Goal: Navigation & Orientation: Understand site structure

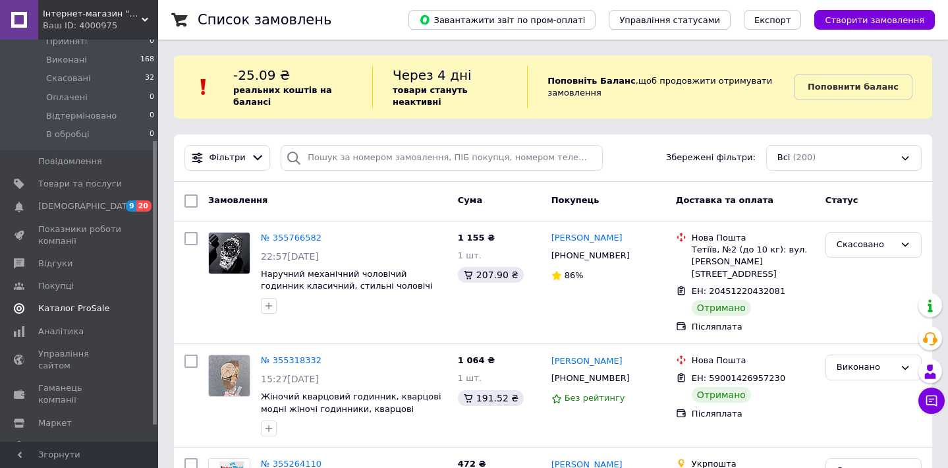
click at [82, 310] on span "Каталог ProSale" at bounding box center [73, 308] width 71 height 12
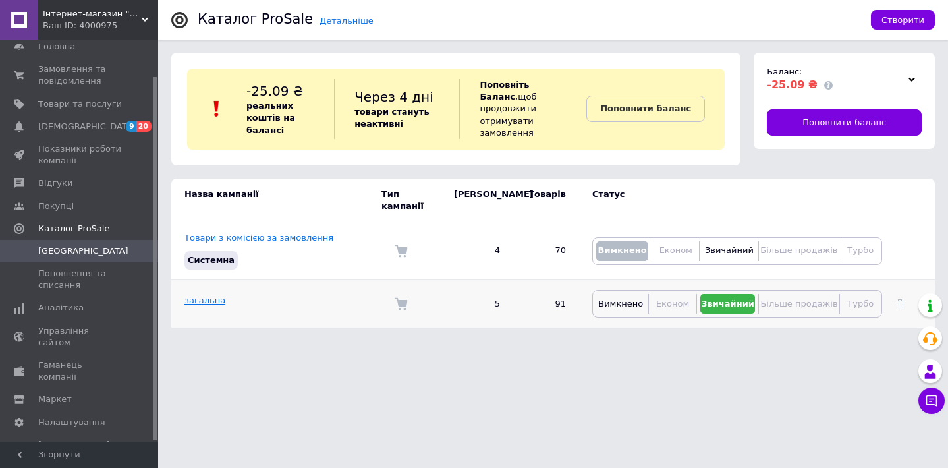
click at [207, 295] on link "загальна" at bounding box center [205, 300] width 41 height 10
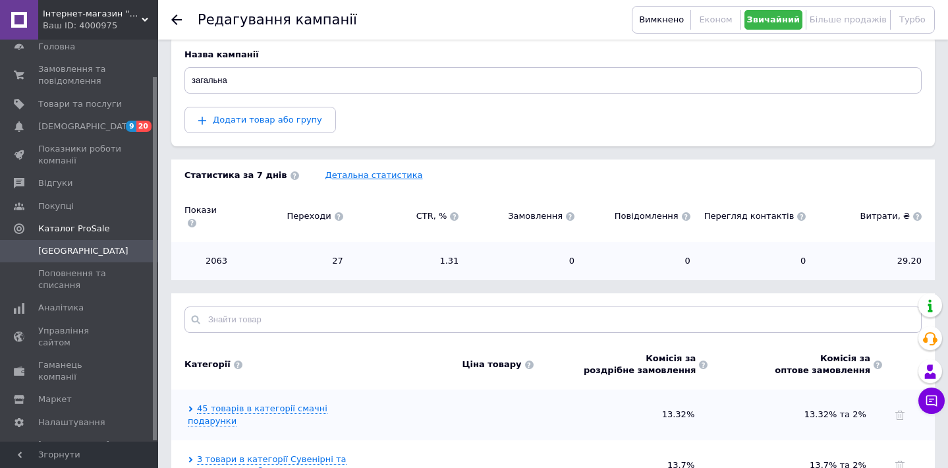
scroll to position [144, 0]
click at [96, 125] on span "[DEMOGRAPHIC_DATA]" at bounding box center [80, 127] width 84 height 12
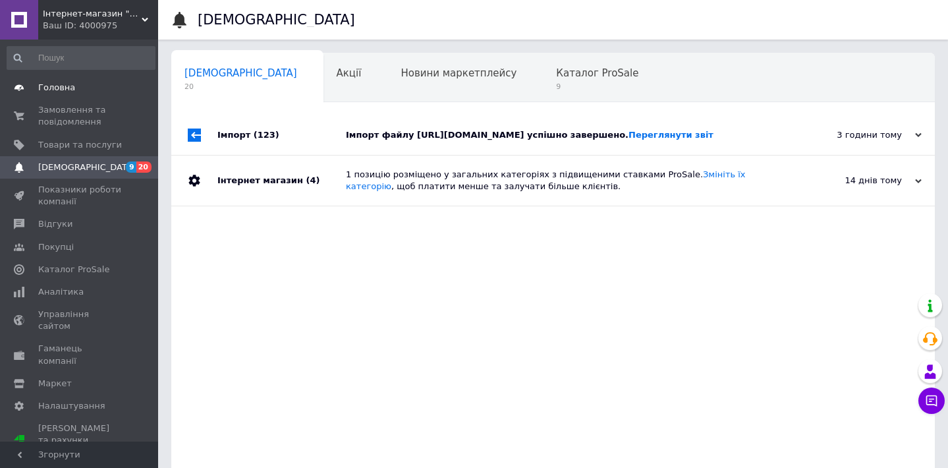
click at [112, 90] on span "Головна" at bounding box center [80, 88] width 84 height 12
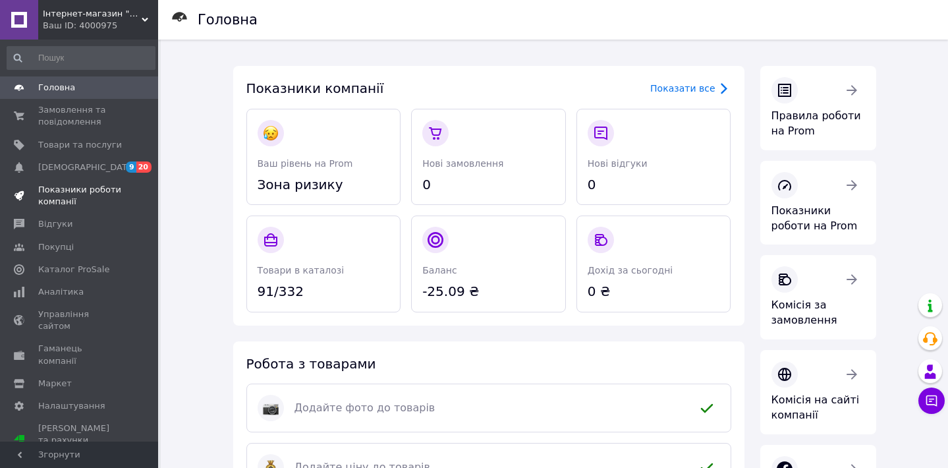
click at [99, 184] on span "Показники роботи компанії" at bounding box center [80, 196] width 84 height 24
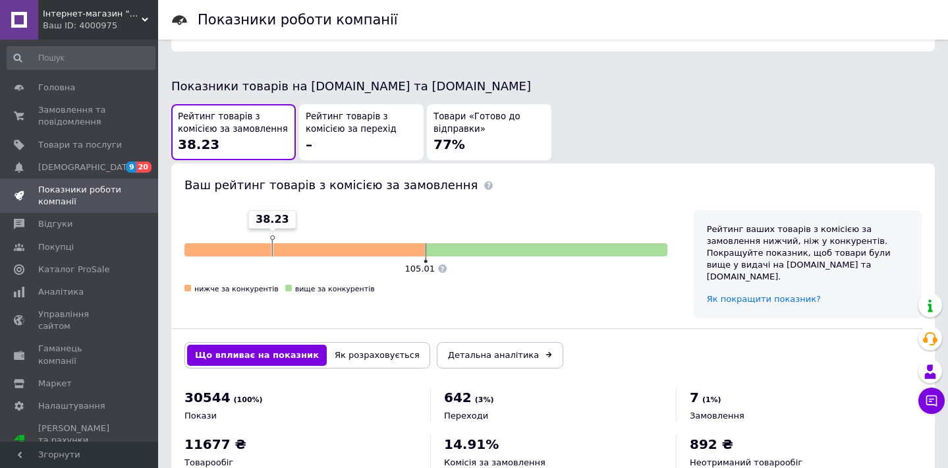
scroll to position [732, 0]
click at [83, 422] on span "[PERSON_NAME] та рахунки Prom мікс 1 000" at bounding box center [80, 440] width 84 height 36
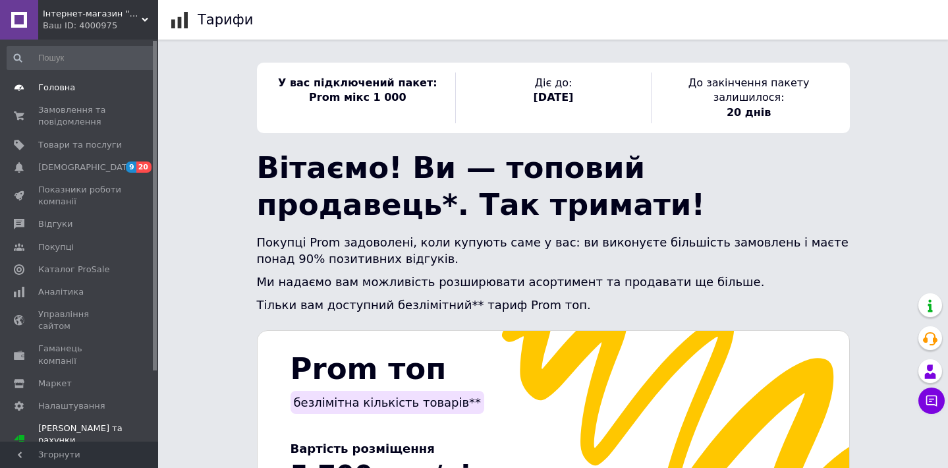
click at [65, 94] on link "Головна" at bounding box center [81, 87] width 162 height 22
